Goal: Task Accomplishment & Management: Manage account settings

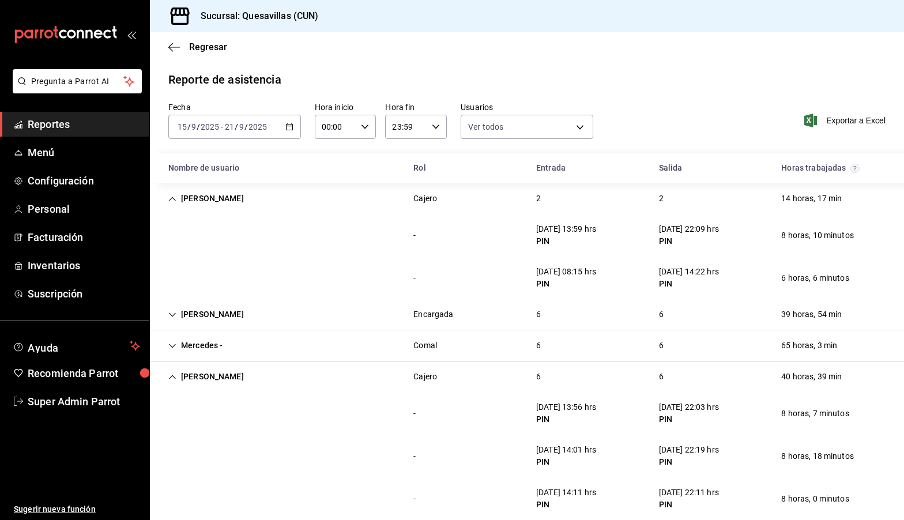
click at [73, 128] on span "Reportes" at bounding box center [84, 125] width 112 height 16
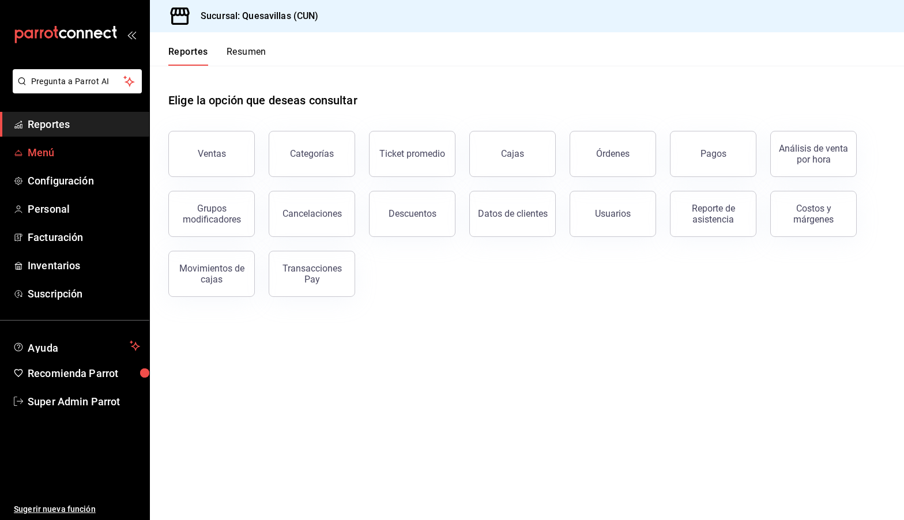
click at [64, 159] on span "Menú" at bounding box center [84, 153] width 112 height 16
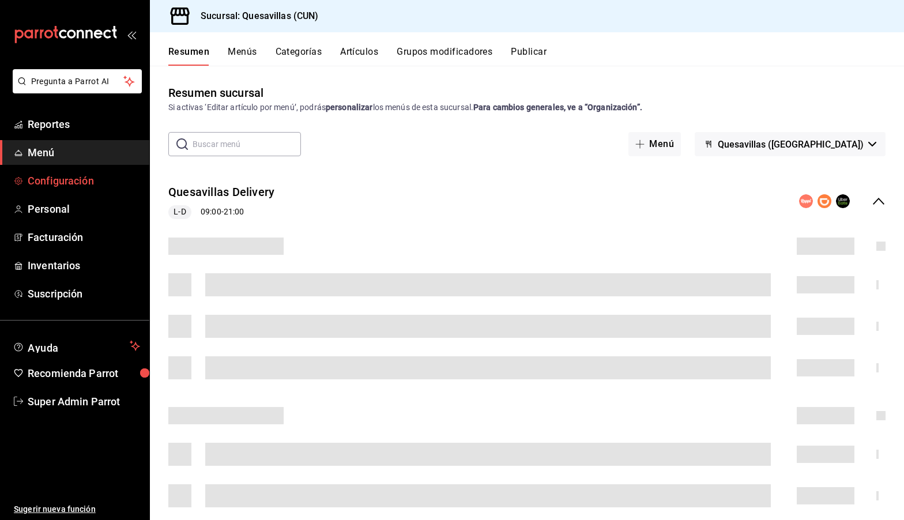
click at [62, 188] on span "Configuración" at bounding box center [84, 181] width 112 height 16
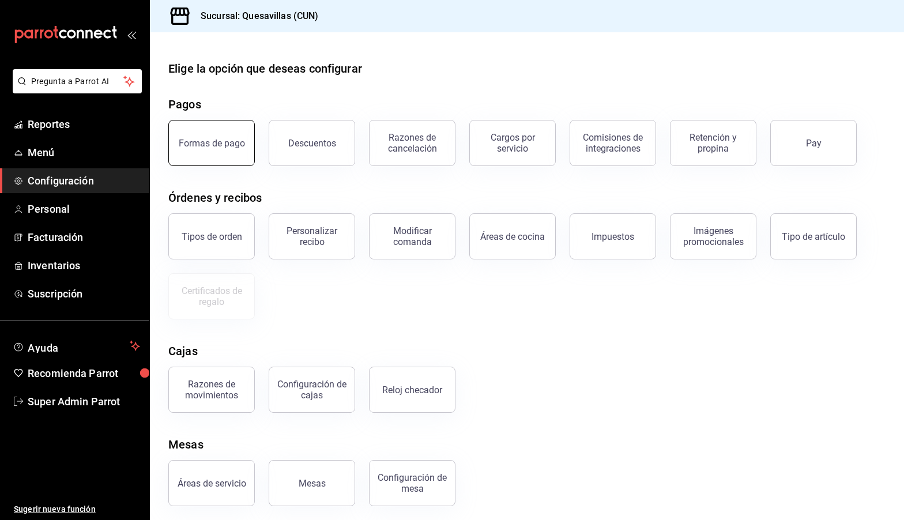
click at [171, 138] on div "Formas de pago" at bounding box center [205, 136] width 100 height 60
click at [232, 156] on button "Formas de pago" at bounding box center [211, 143] width 87 height 46
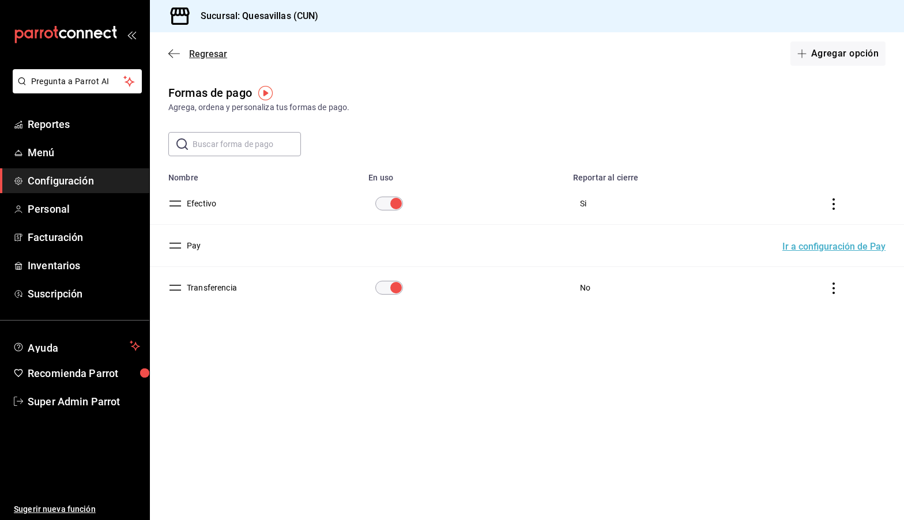
click at [176, 58] on icon "button" at bounding box center [174, 53] width 12 height 10
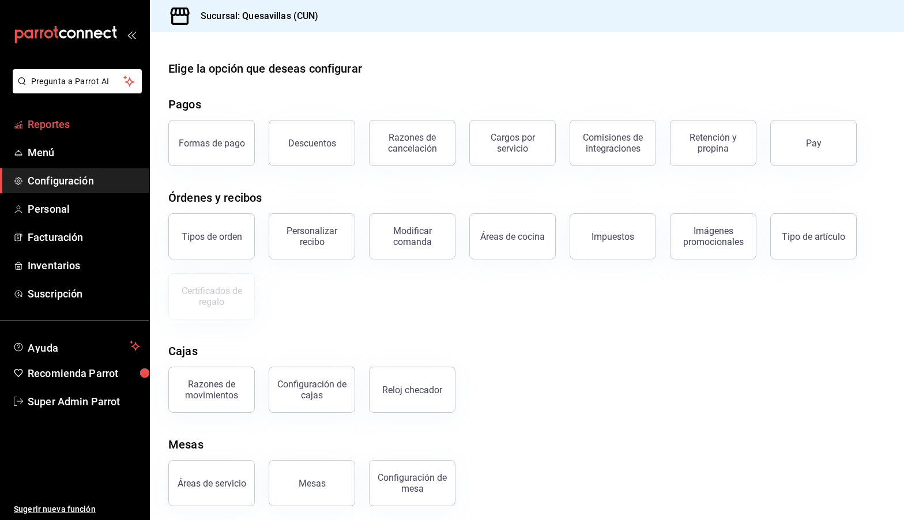
click at [50, 114] on link "Reportes" at bounding box center [74, 124] width 149 height 25
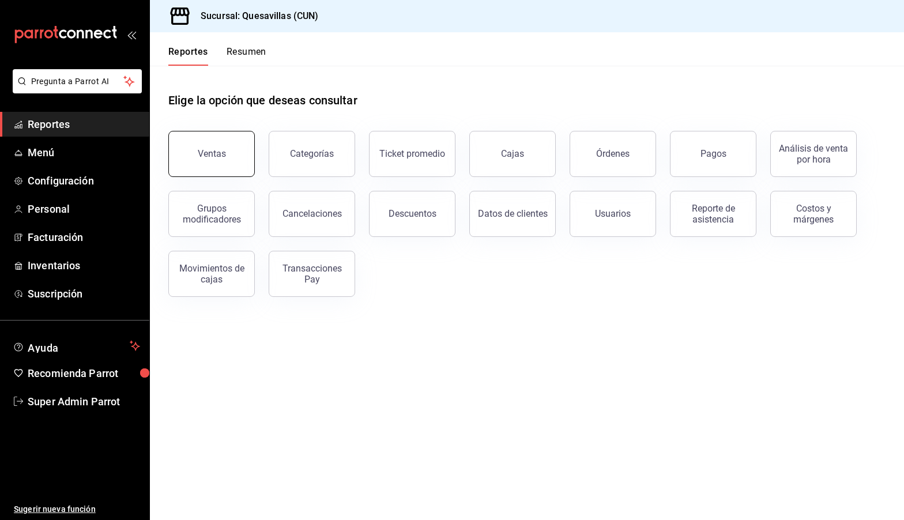
click at [205, 160] on button "Ventas" at bounding box center [211, 154] width 87 height 46
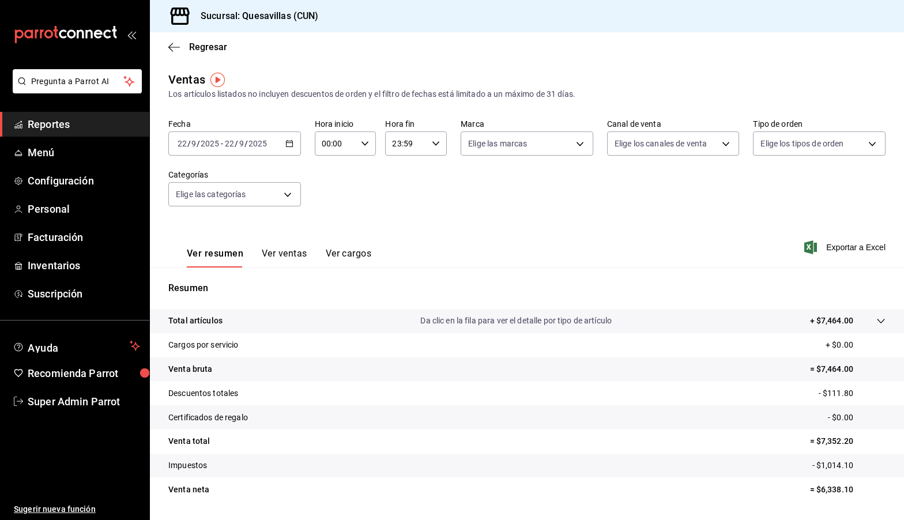
click at [293, 249] on button "Ver ventas" at bounding box center [285, 258] width 46 height 20
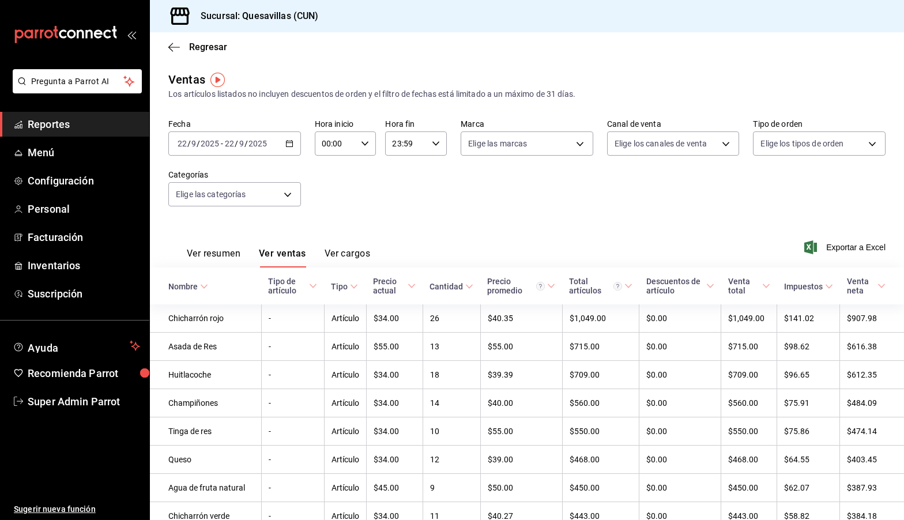
drag, startPoint x: 293, startPoint y: 249, endPoint x: 356, endPoint y: 250, distance: 62.9
click at [356, 250] on div "Ver resumen Ver ventas Ver cargos" at bounding box center [278, 258] width 183 height 20
click at [183, 48] on span "Regresar" at bounding box center [197, 47] width 59 height 11
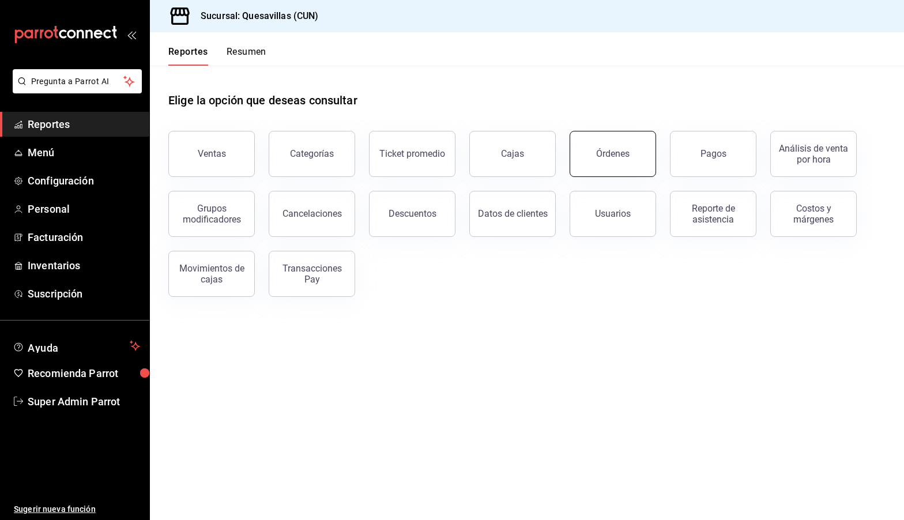
click at [626, 160] on button "Órdenes" at bounding box center [613, 154] width 87 height 46
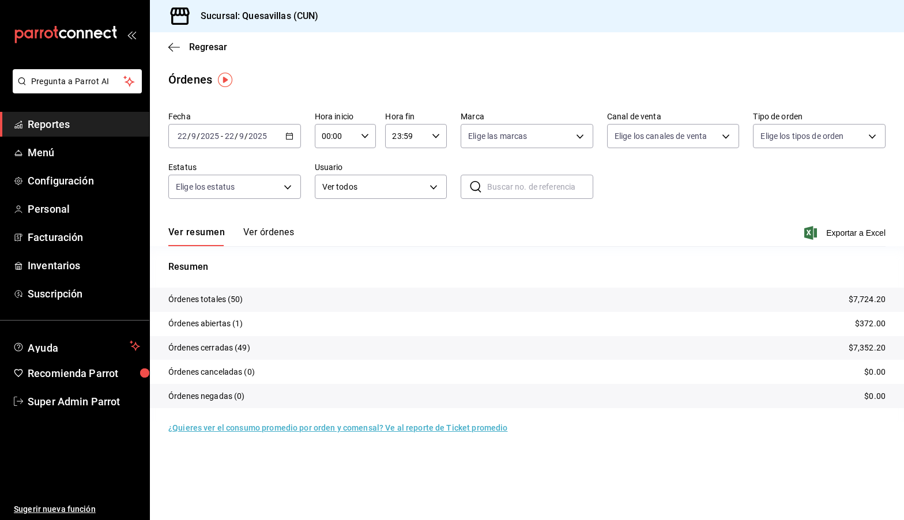
click at [288, 141] on div "[DATE] [DATE] - [DATE] [DATE]" at bounding box center [234, 136] width 133 height 24
click at [261, 226] on div "Ver resumen Ver órdenes Exportar a Excel" at bounding box center [527, 229] width 718 height 33
click at [268, 232] on button "Ver órdenes" at bounding box center [268, 237] width 51 height 20
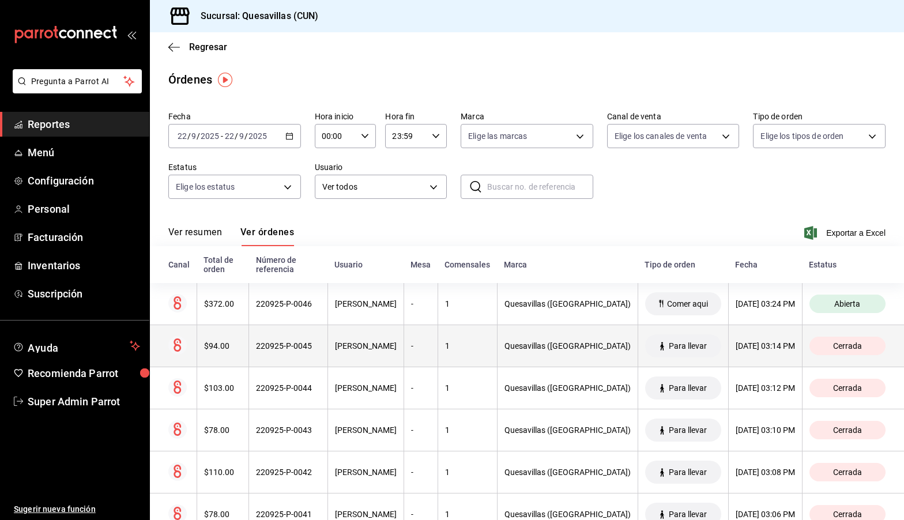
click at [439, 356] on th "1" at bounding box center [467, 346] width 59 height 42
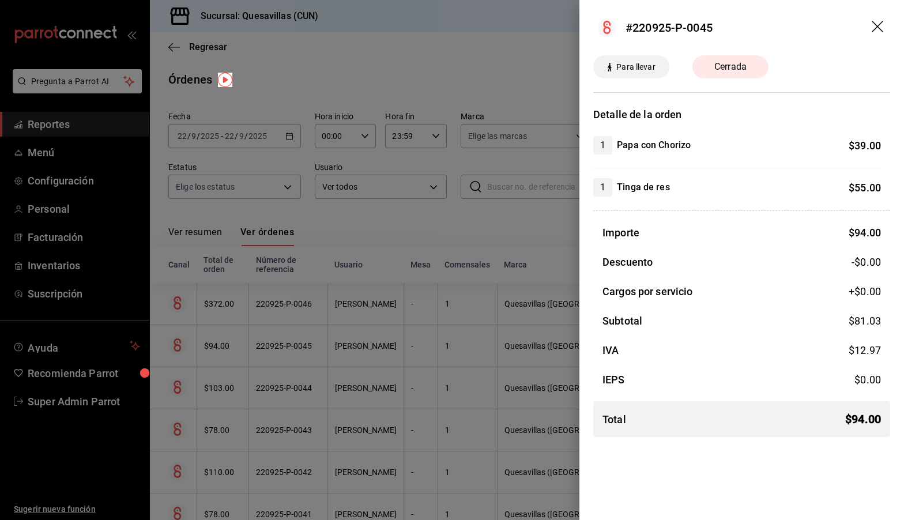
click at [415, 305] on div at bounding box center [452, 260] width 904 height 520
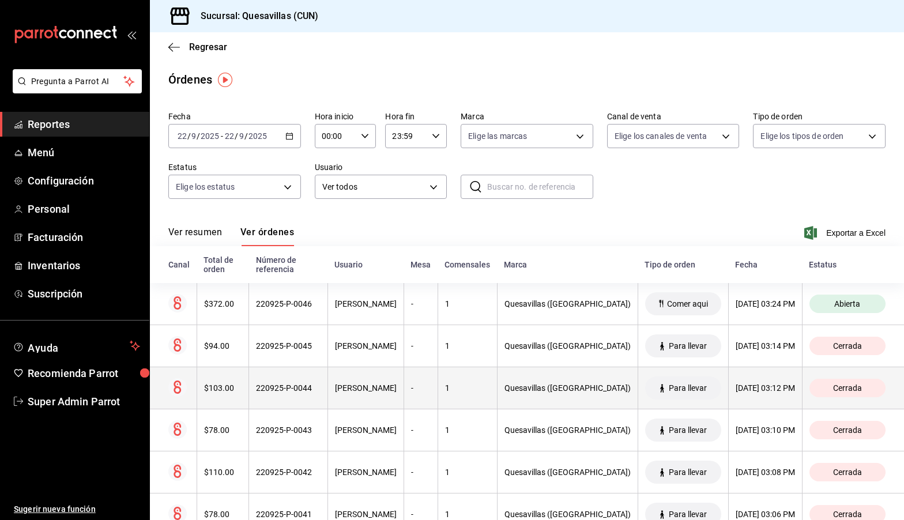
click at [293, 397] on th "220925-P-0044" at bounding box center [288, 388] width 79 height 42
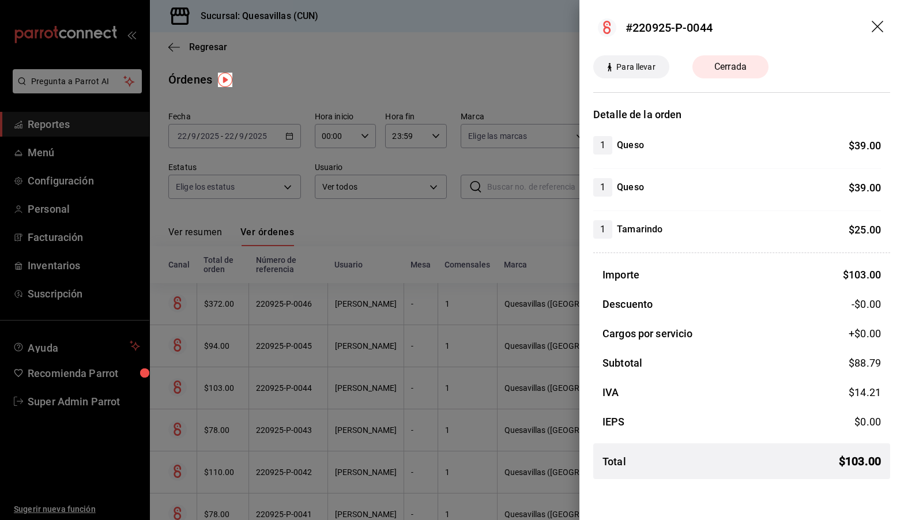
click at [350, 329] on div at bounding box center [452, 260] width 904 height 520
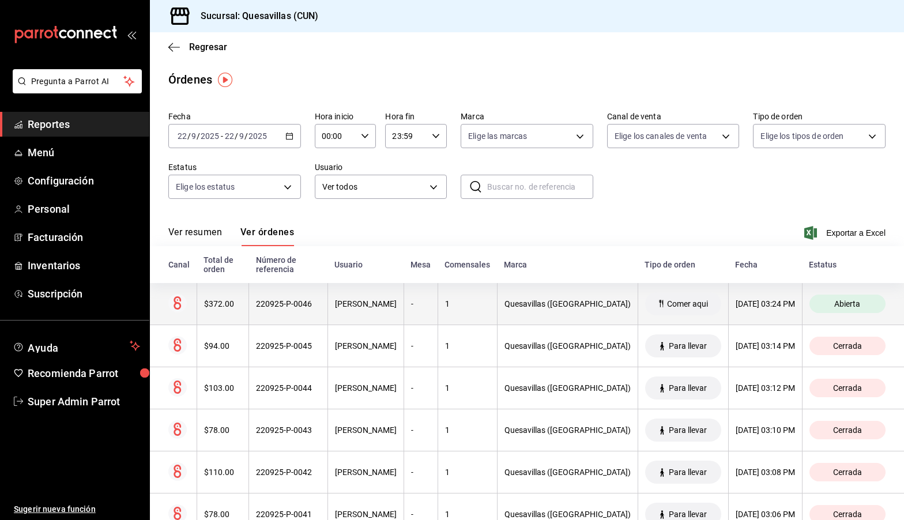
click at [306, 304] on div "220925-P-0046" at bounding box center [288, 303] width 65 height 9
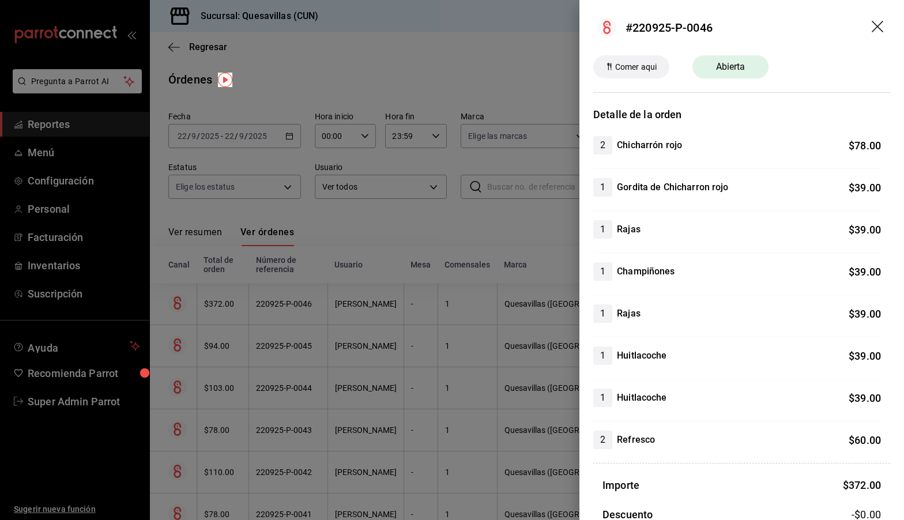
click at [895, 197] on div "Detalle de la orden 2 Chicharrón rojo $ 78.00 1 Gordita de Chicharron rojo $ 39…" at bounding box center [742, 403] width 325 height 592
click at [814, 81] on header "[PERSON_NAME] aqui Abierta" at bounding box center [742, 73] width 325 height 37
click at [794, 52] on header "#220925-P-0046" at bounding box center [742, 27] width 325 height 55
click at [872, 27] on icon "drag" at bounding box center [879, 28] width 14 height 14
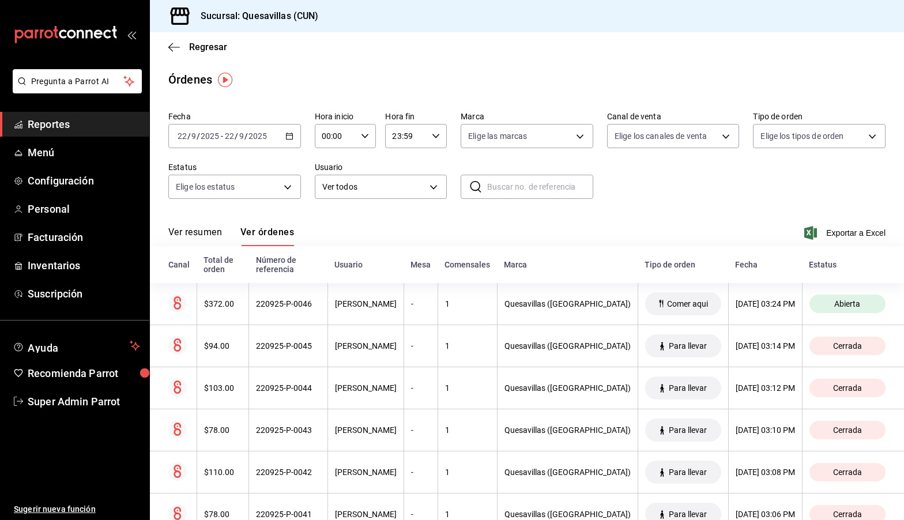
click at [80, 121] on span "Reportes" at bounding box center [84, 125] width 112 height 16
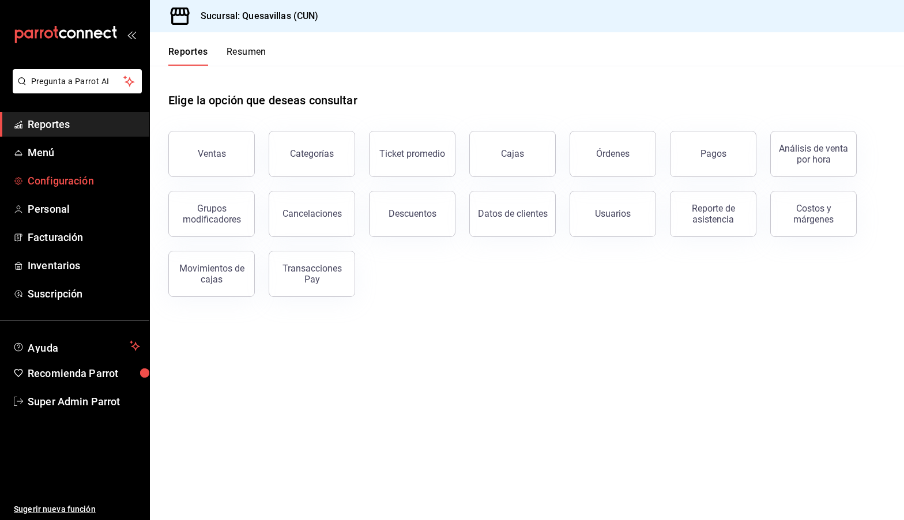
click at [69, 181] on span "Configuración" at bounding box center [84, 181] width 112 height 16
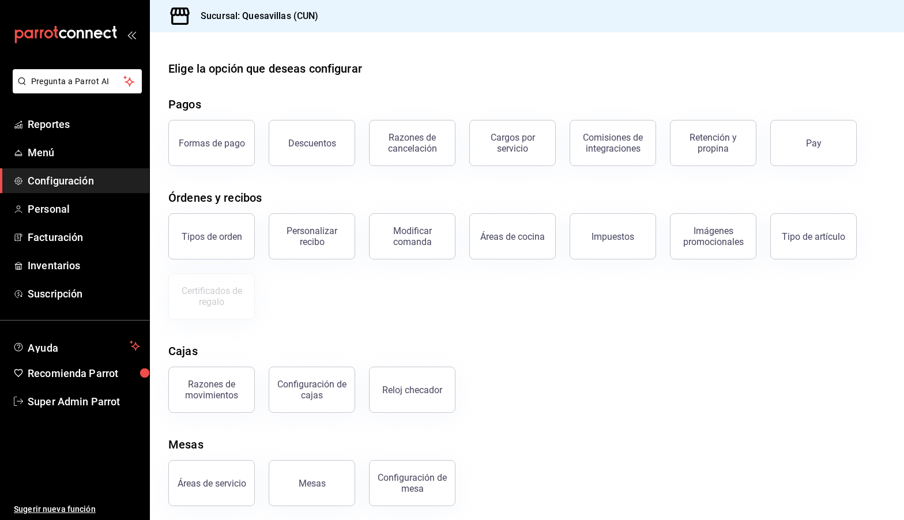
scroll to position [5, 0]
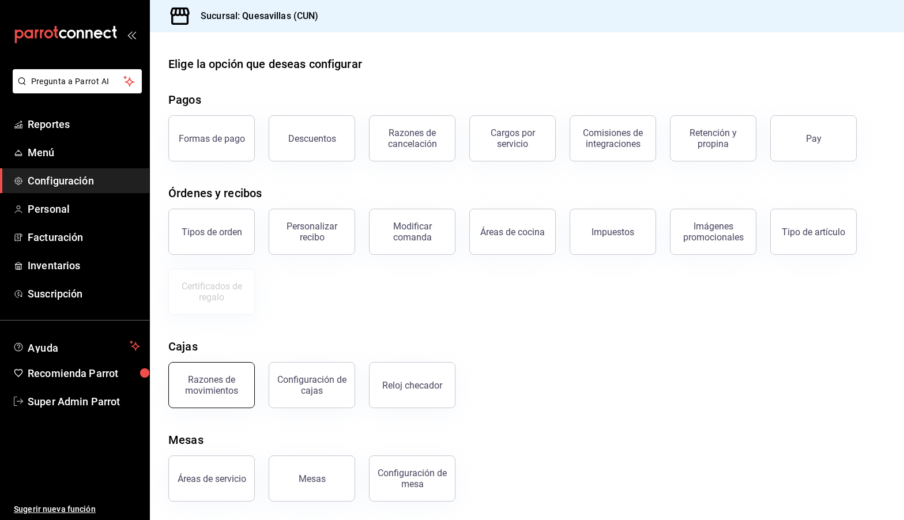
click at [219, 397] on button "Razones de movimientos" at bounding box center [211, 385] width 87 height 46
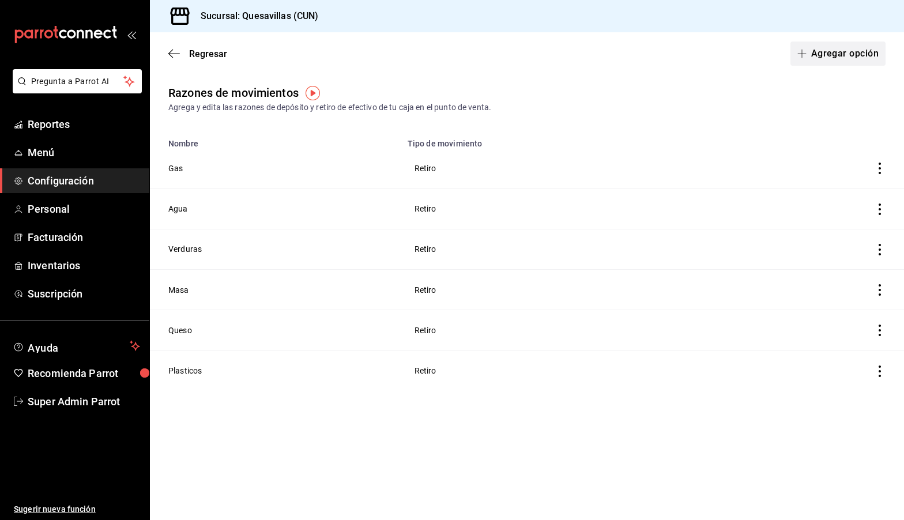
click at [837, 61] on button "Agregar opción" at bounding box center [838, 54] width 95 height 24
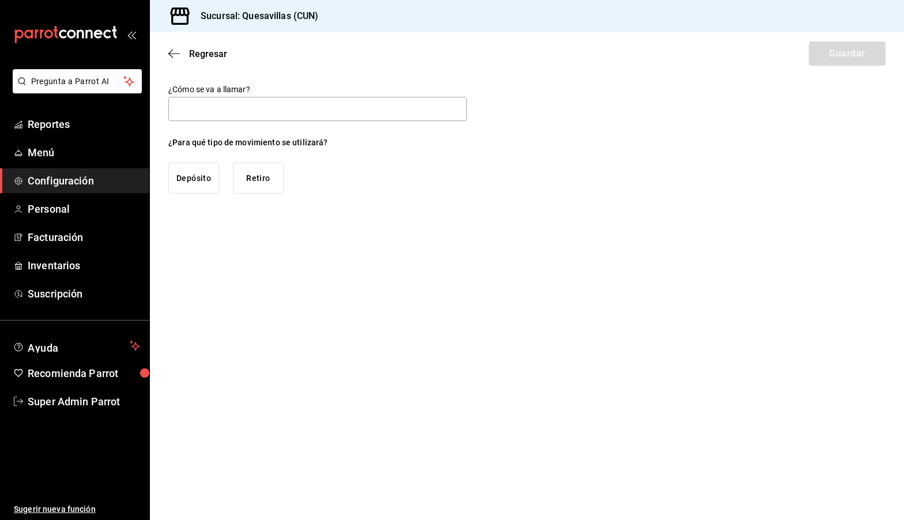
click at [271, 171] on button "Retiro" at bounding box center [258, 178] width 51 height 31
click at [202, 112] on input "text" at bounding box center [317, 109] width 299 height 24
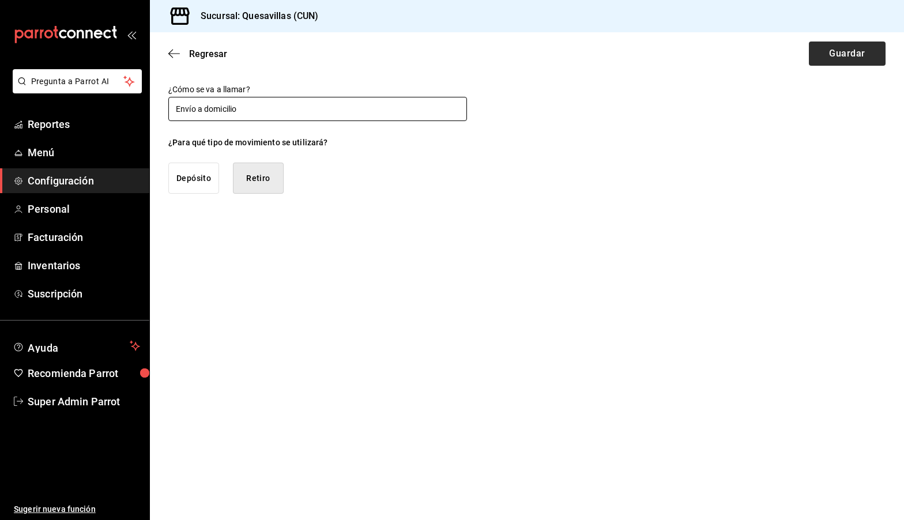
type input "Envío a domicilio"
click at [840, 51] on button "Guardar" at bounding box center [847, 54] width 77 height 24
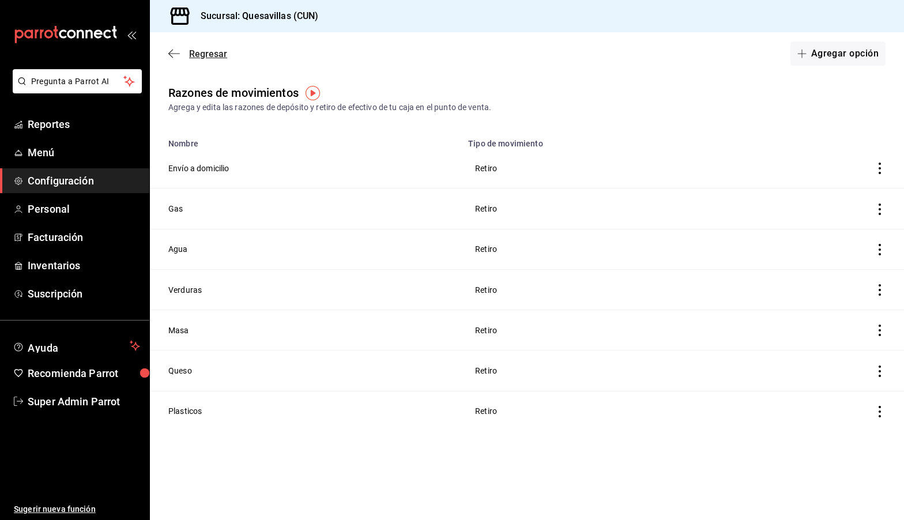
click at [174, 56] on icon "button" at bounding box center [174, 53] width 12 height 10
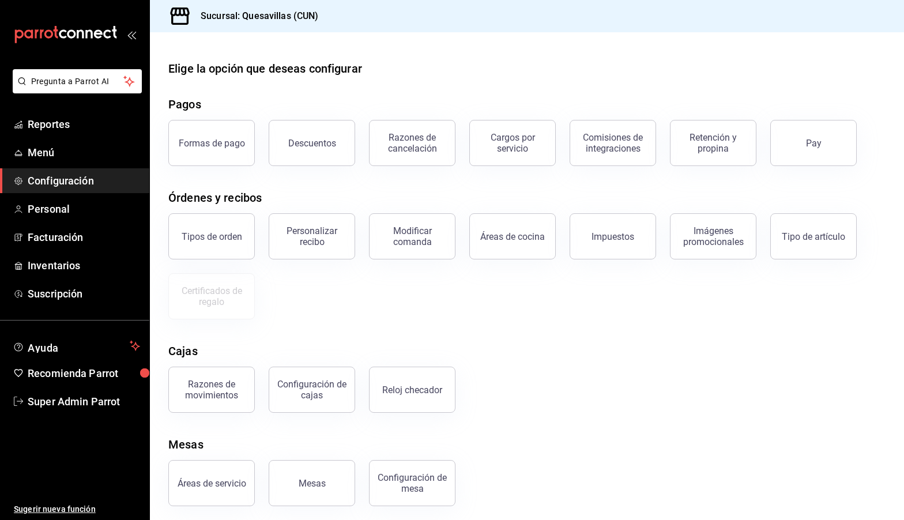
click at [88, 455] on ul "Sugerir nueva función" at bounding box center [74, 467] width 149 height 107
